Goal: Transaction & Acquisition: Purchase product/service

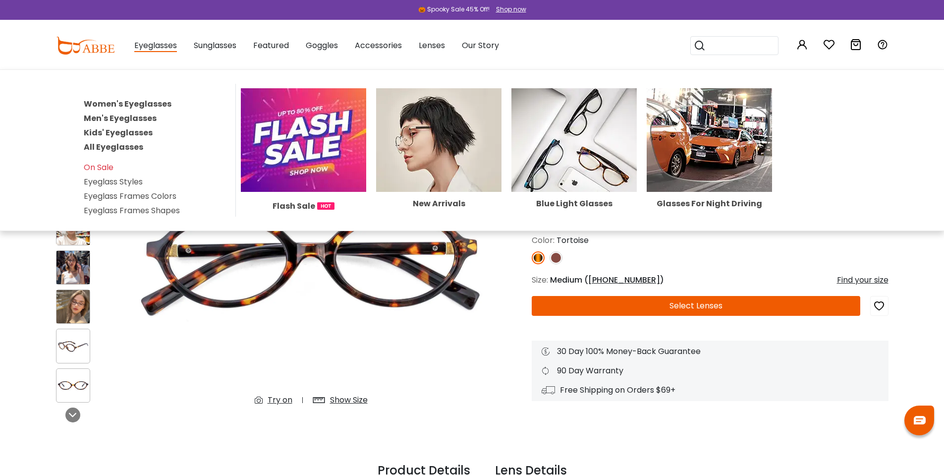
click at [127, 216] on link "Eyeglass Frames Shapes" at bounding box center [132, 210] width 96 height 11
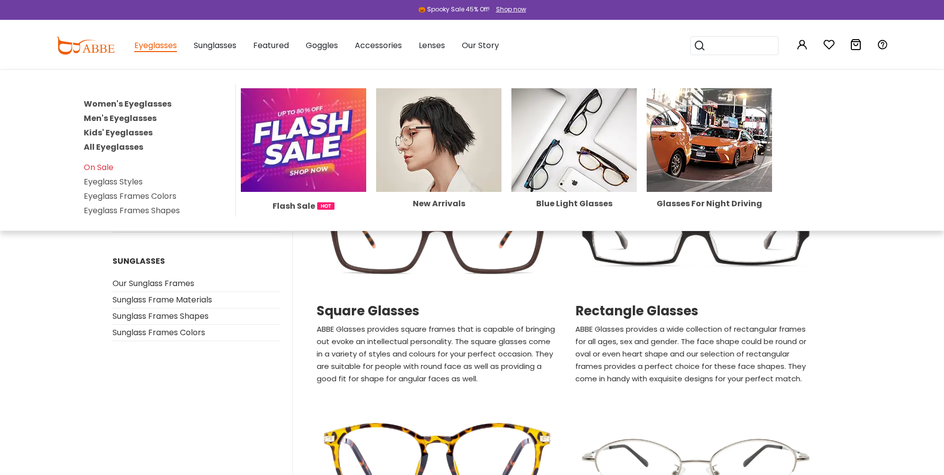
click at [160, 45] on span "Eyeglasses" at bounding box center [155, 46] width 43 height 12
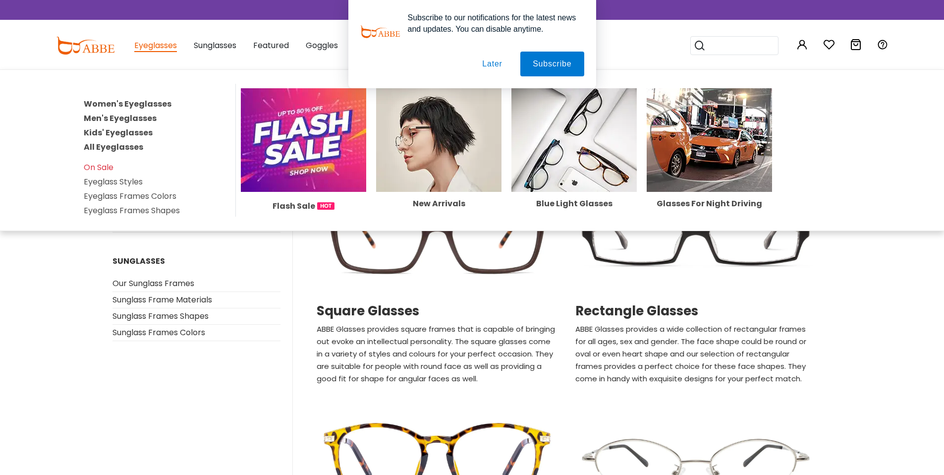
click at [135, 153] on link "All Eyeglasses" at bounding box center [113, 146] width 59 height 11
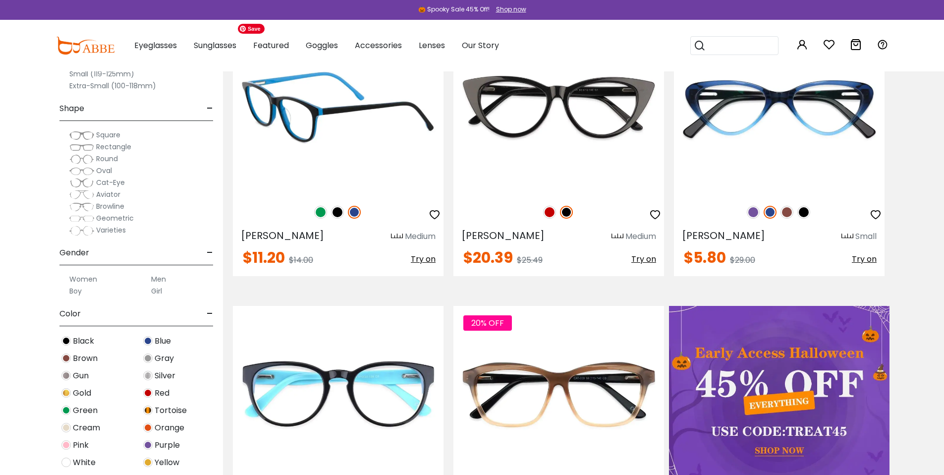
scroll to position [301, 0]
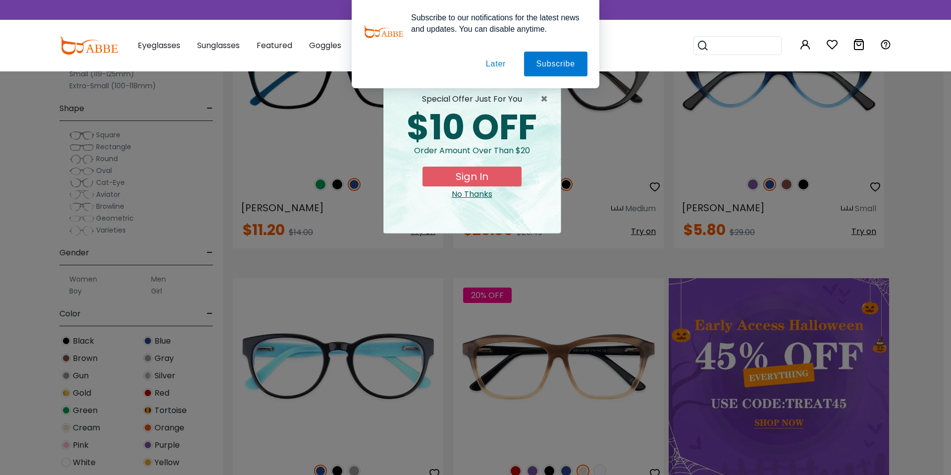
click at [493, 62] on button "Later" at bounding box center [496, 64] width 45 height 25
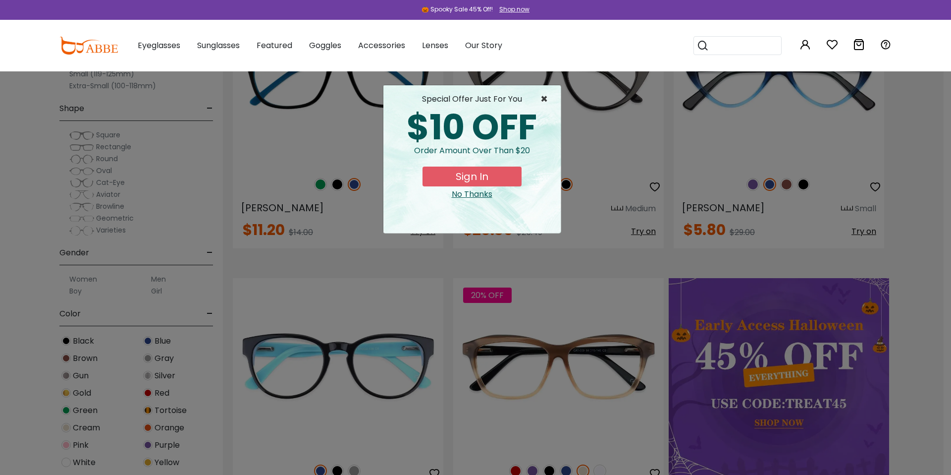
click at [543, 99] on span "×" at bounding box center [547, 99] width 12 height 12
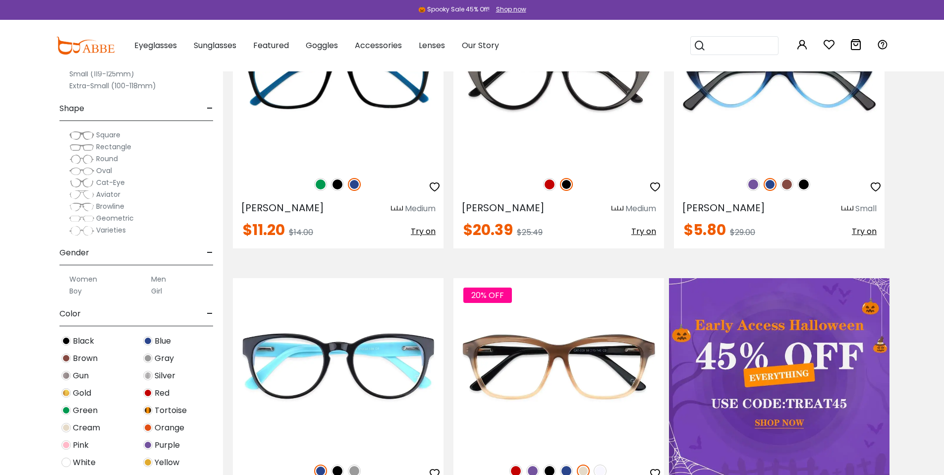
click at [111, 230] on span "Varieties" at bounding box center [111, 230] width 30 height 10
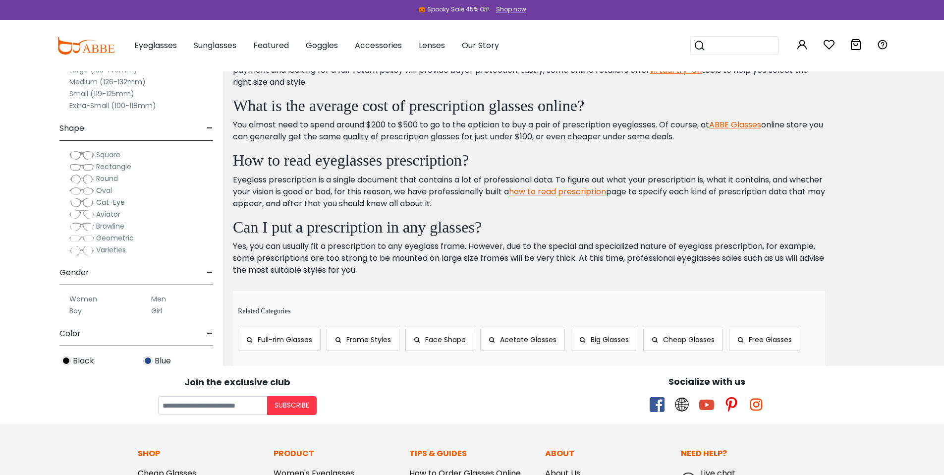
scroll to position [1099, 0]
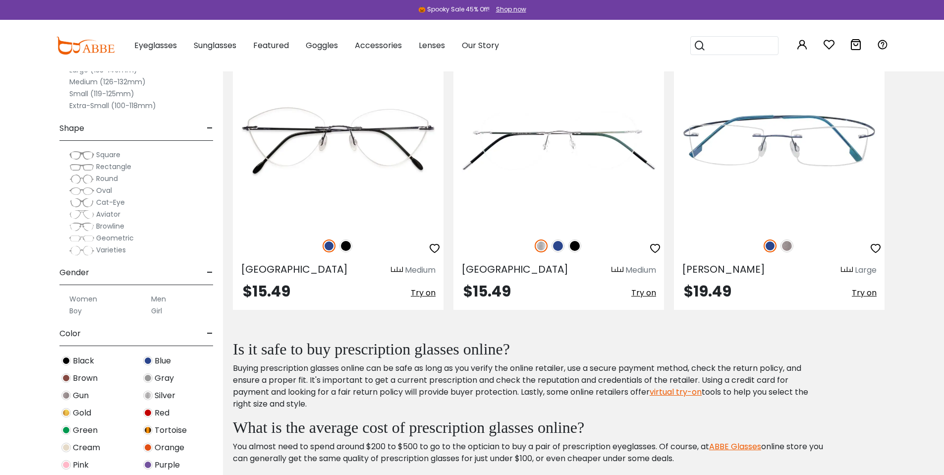
click at [116, 239] on span "Geometric" at bounding box center [115, 238] width 38 height 10
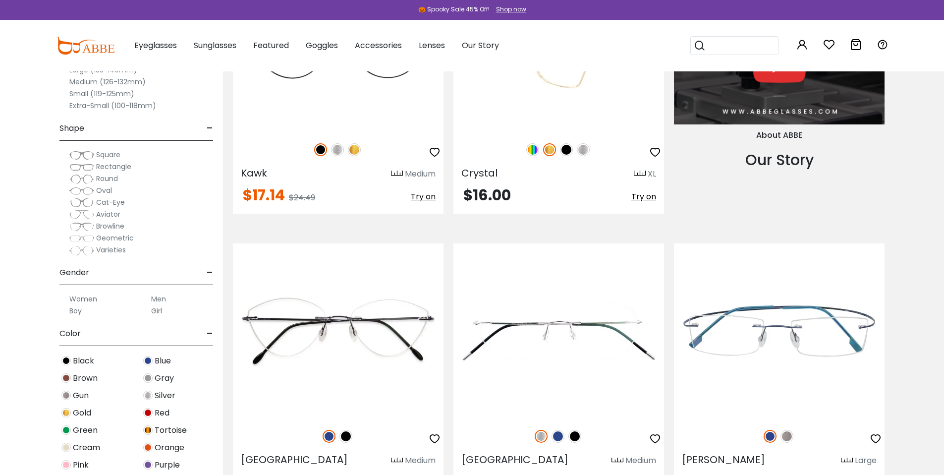
scroll to position [1179, 0]
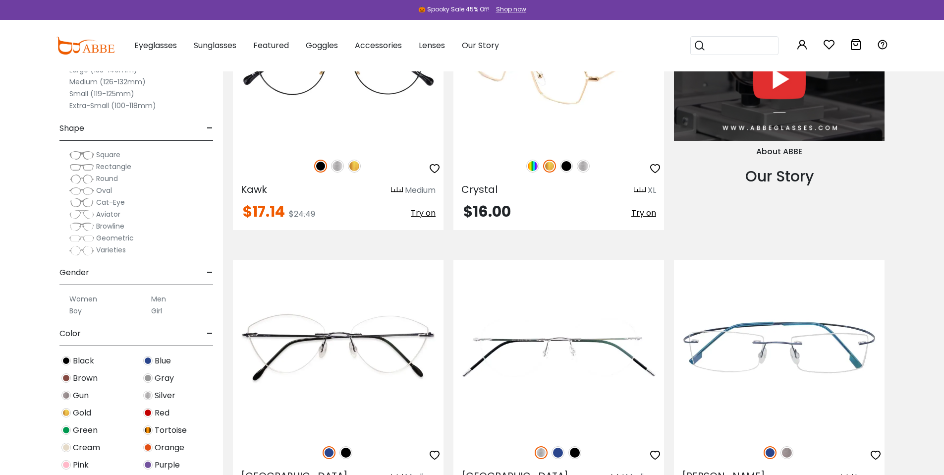
click at [532, 172] on img at bounding box center [532, 166] width 13 height 13
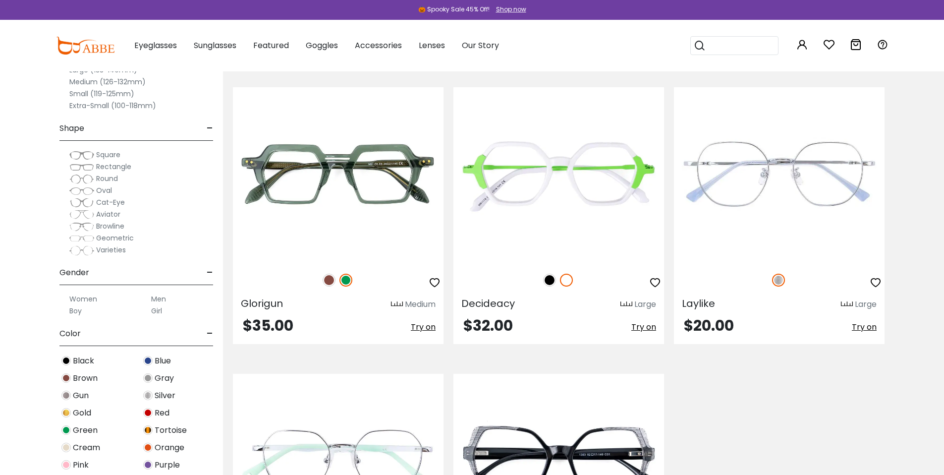
scroll to position [3677, 0]
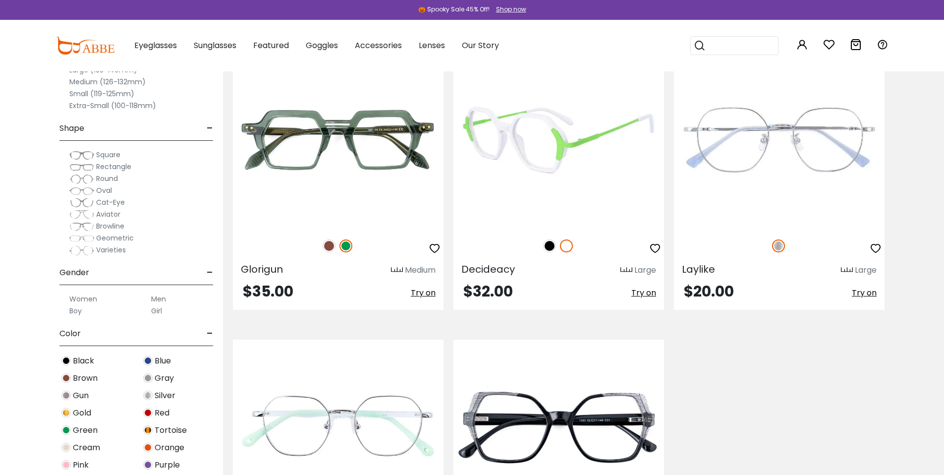
click at [547, 252] on img at bounding box center [549, 245] width 13 height 13
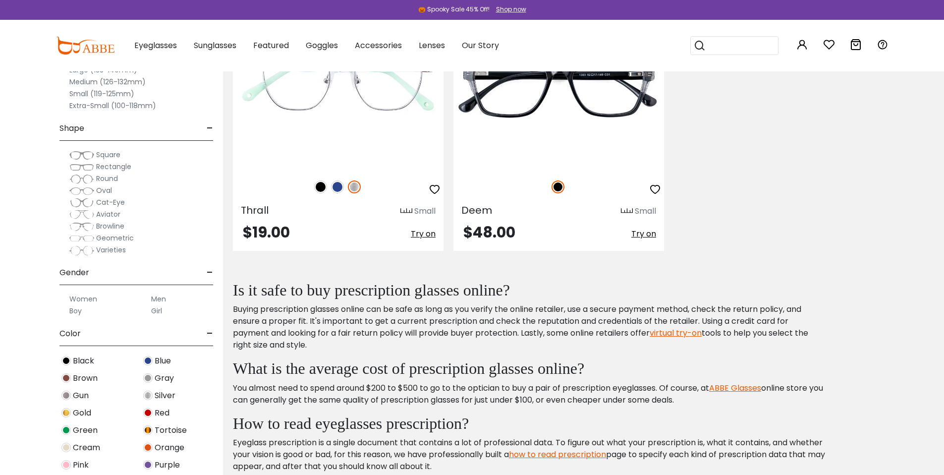
scroll to position [4070, 0]
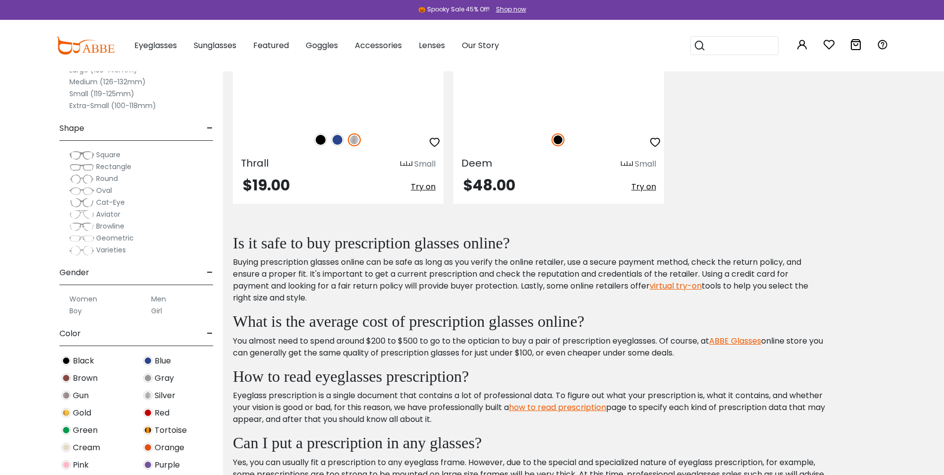
click at [105, 179] on span "Round" at bounding box center [107, 178] width 22 height 10
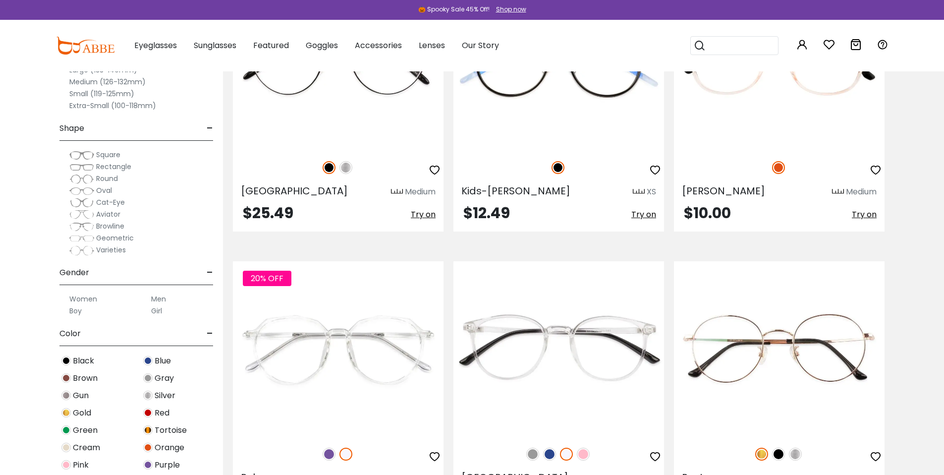
scroll to position [3748, 0]
